Goal: Navigation & Orientation: Find specific page/section

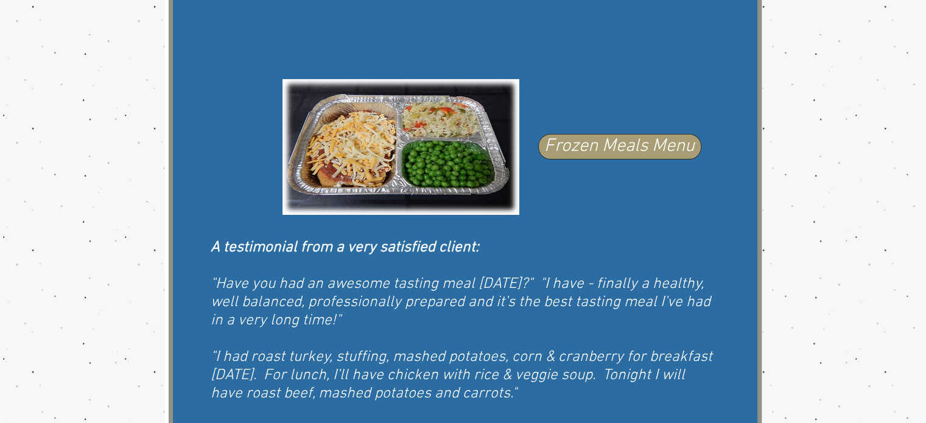
scroll to position [370, 0]
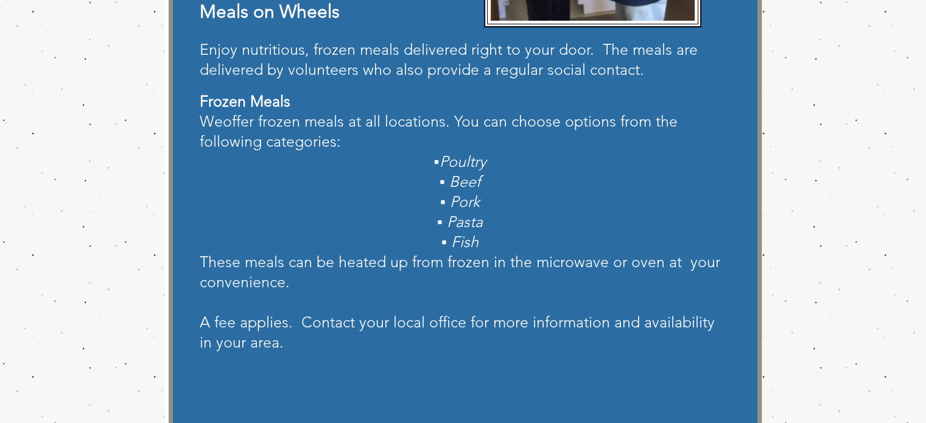
click at [921, 36] on div "main content" at bounding box center [463, 360] width 926 height 1128
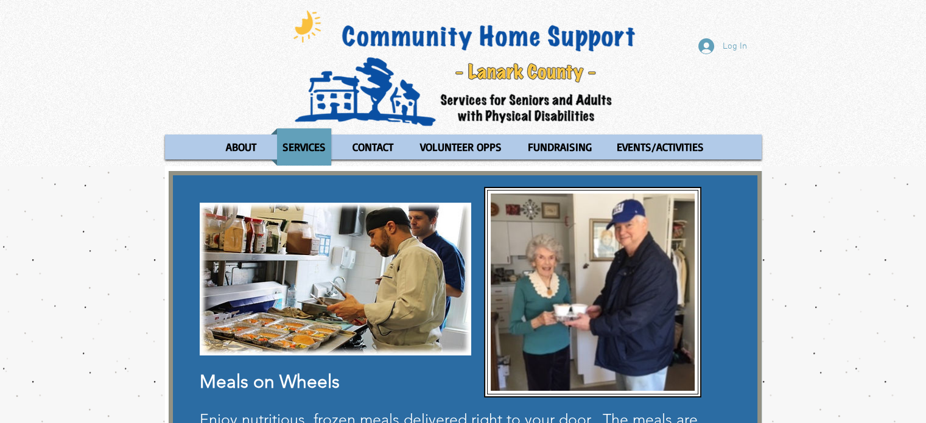
click at [550, 279] on img "main content" at bounding box center [593, 292] width 204 height 197
click at [633, 175] on p "CHSLC Calendar" at bounding box center [658, 180] width 83 height 20
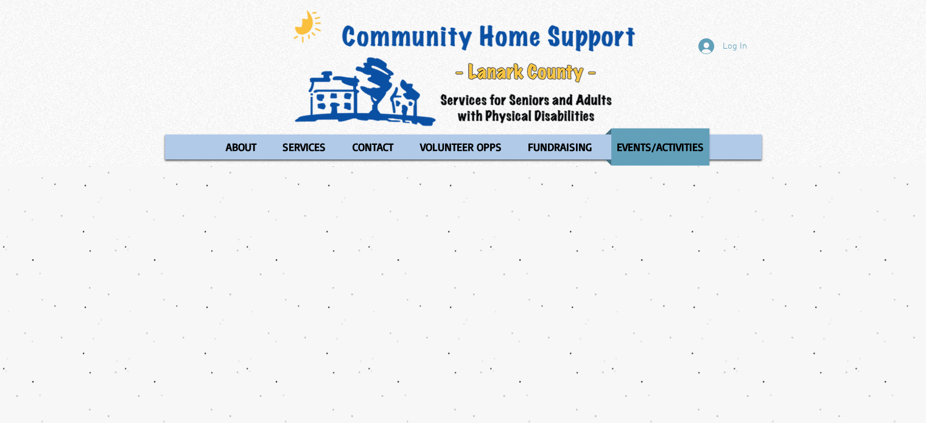
scroll to position [370, 0]
